Goal: Transaction & Acquisition: Purchase product/service

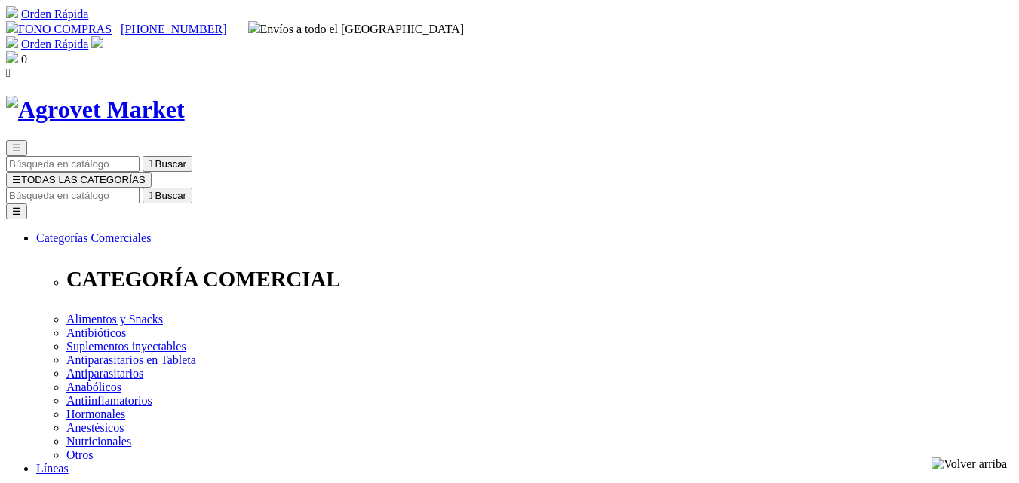
click at [140, 188] on input "Buscar" at bounding box center [72, 196] width 133 height 16
click at [140, 188] on input "at" at bounding box center [72, 196] width 133 height 16
click at [225, 188] on input "at" at bounding box center [158, 196] width 133 height 16
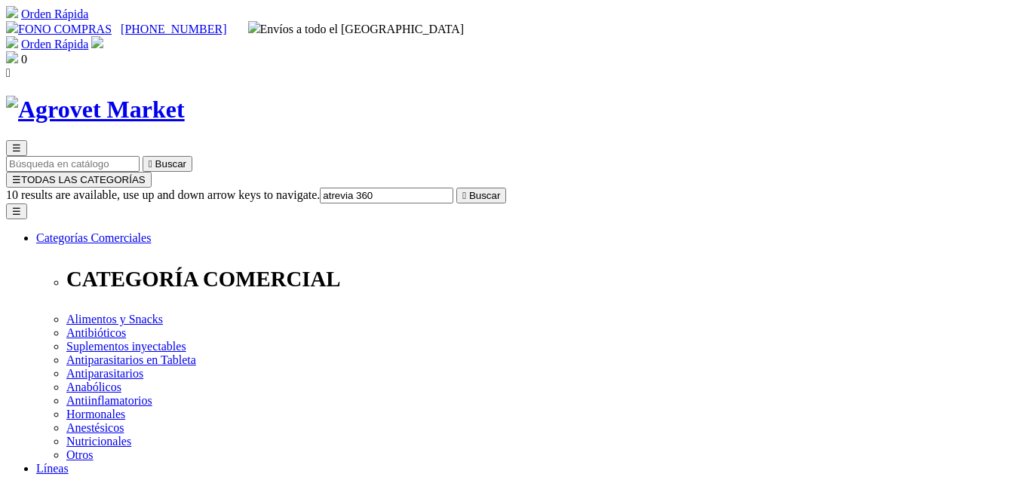
type input "atrevia 360"
click at [456, 188] on button " Buscar" at bounding box center [481, 196] width 50 height 16
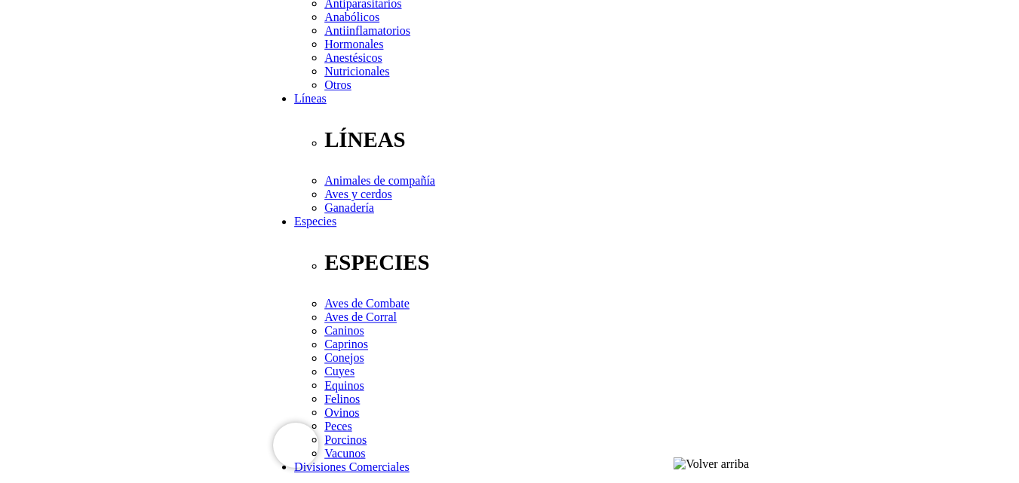
scroll to position [270, 0]
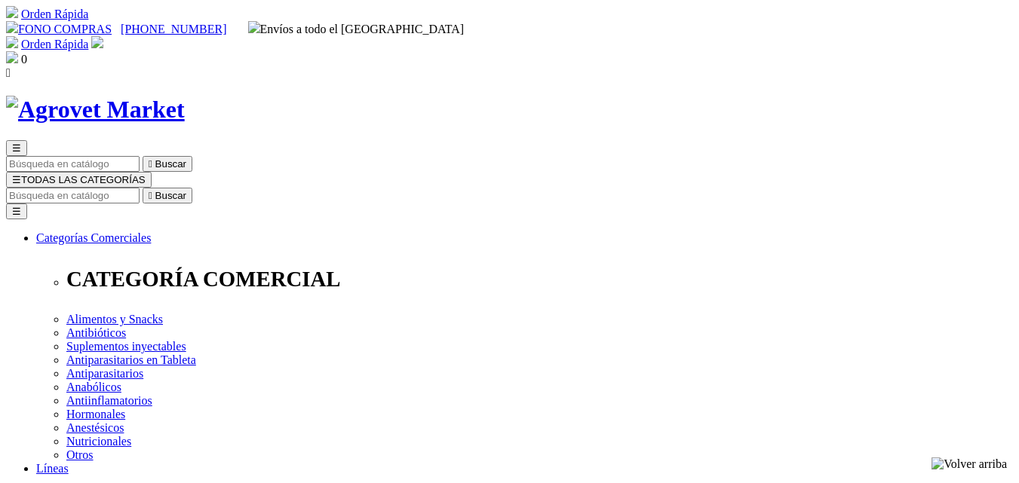
select select "380"
select select "0"
